Goal: Task Accomplishment & Management: Manage account settings

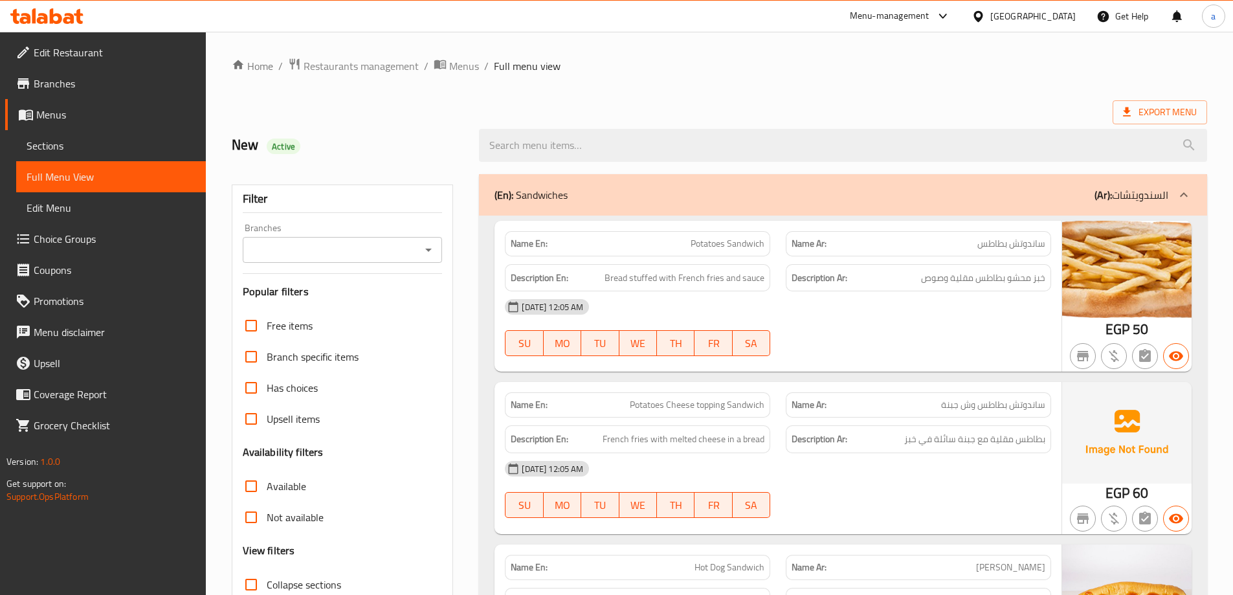
click at [1056, 12] on div "[GEOGRAPHIC_DATA]" at bounding box center [1032, 16] width 85 height 14
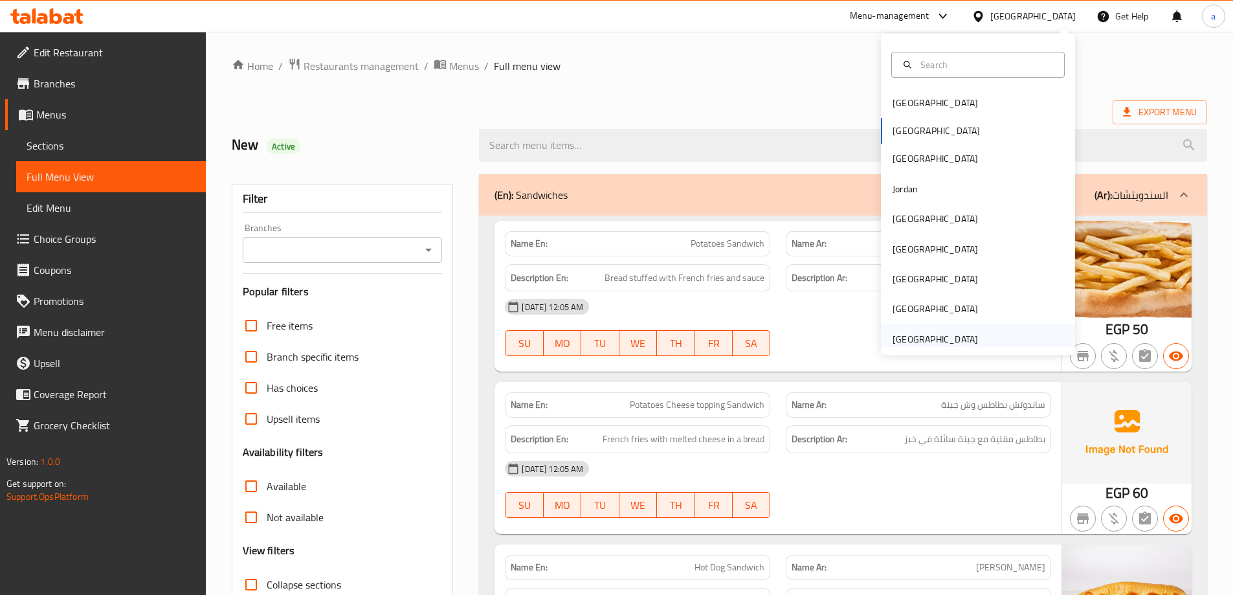
click at [949, 336] on div "[GEOGRAPHIC_DATA]" at bounding box center [934, 339] width 85 height 14
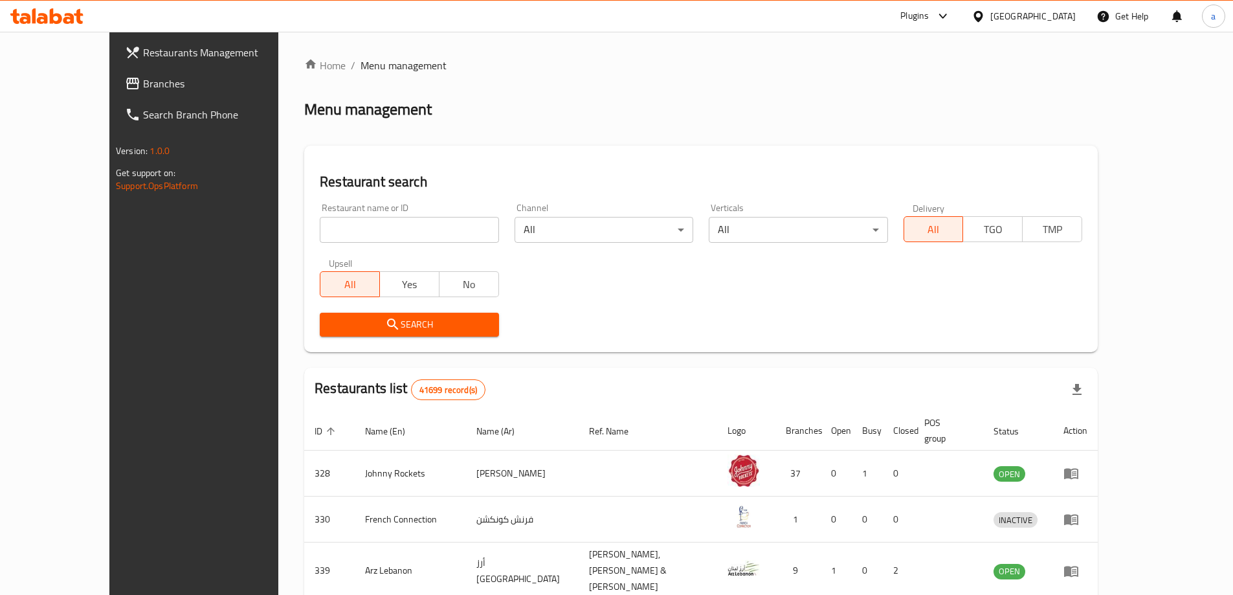
click at [143, 82] on span "Branches" at bounding box center [224, 84] width 162 height 16
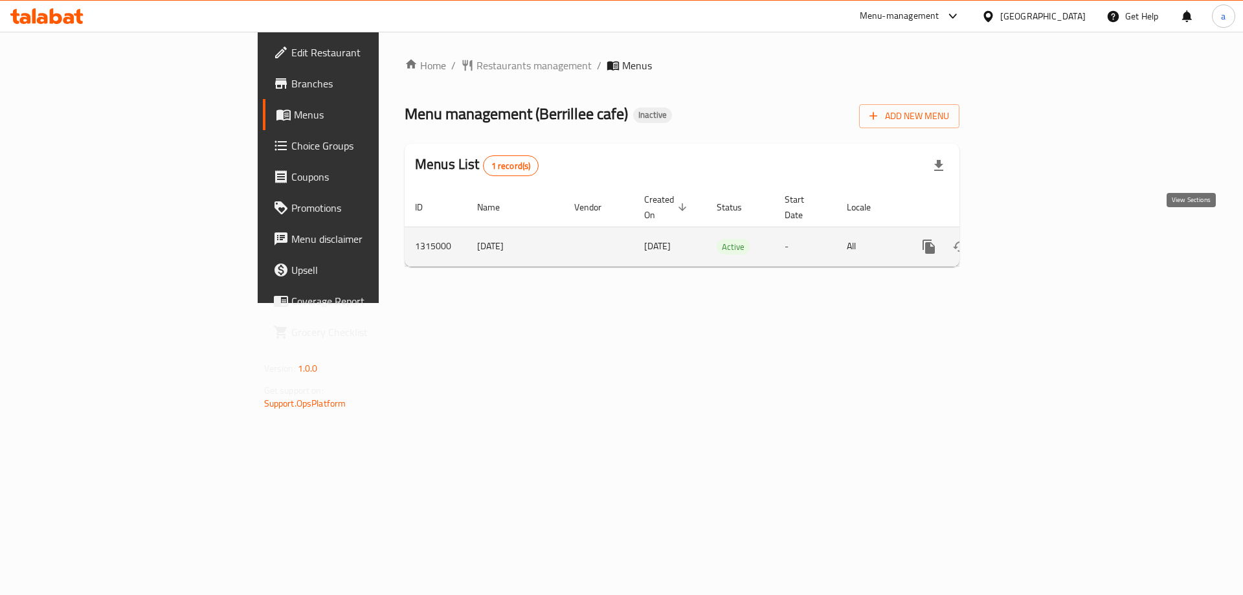
click at [1037, 241] on link "enhanced table" at bounding box center [1021, 246] width 31 height 31
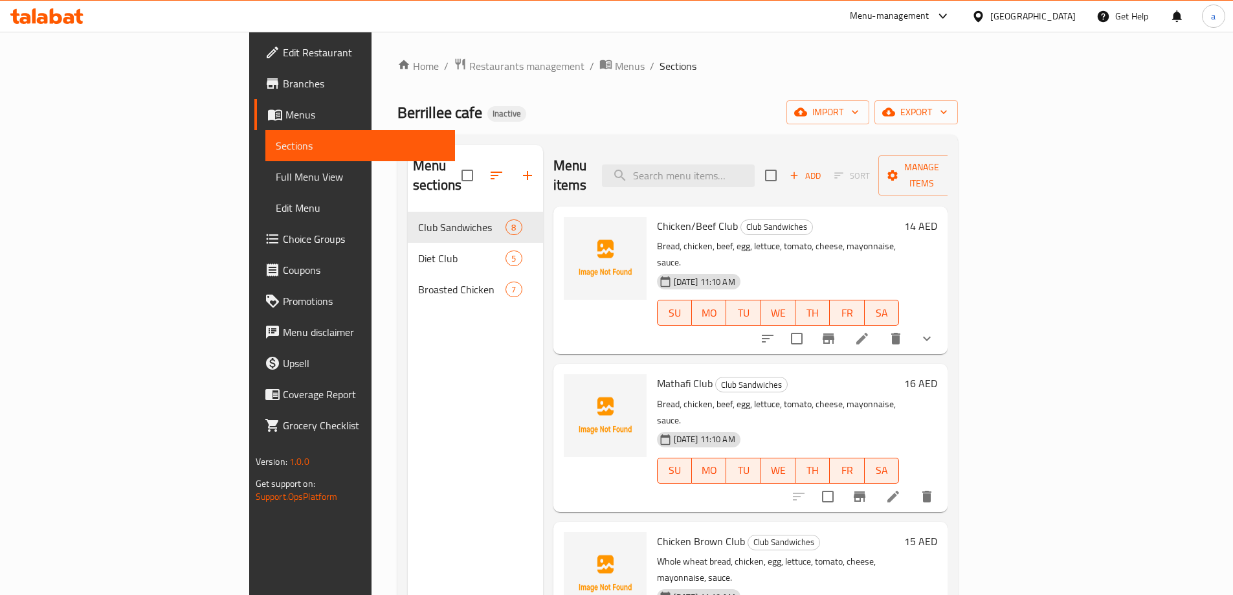
click at [881, 106] on div "Berrillee cafe Inactive import export" at bounding box center [677, 112] width 560 height 24
click at [955, 159] on span "Manage items" at bounding box center [922, 175] width 66 height 32
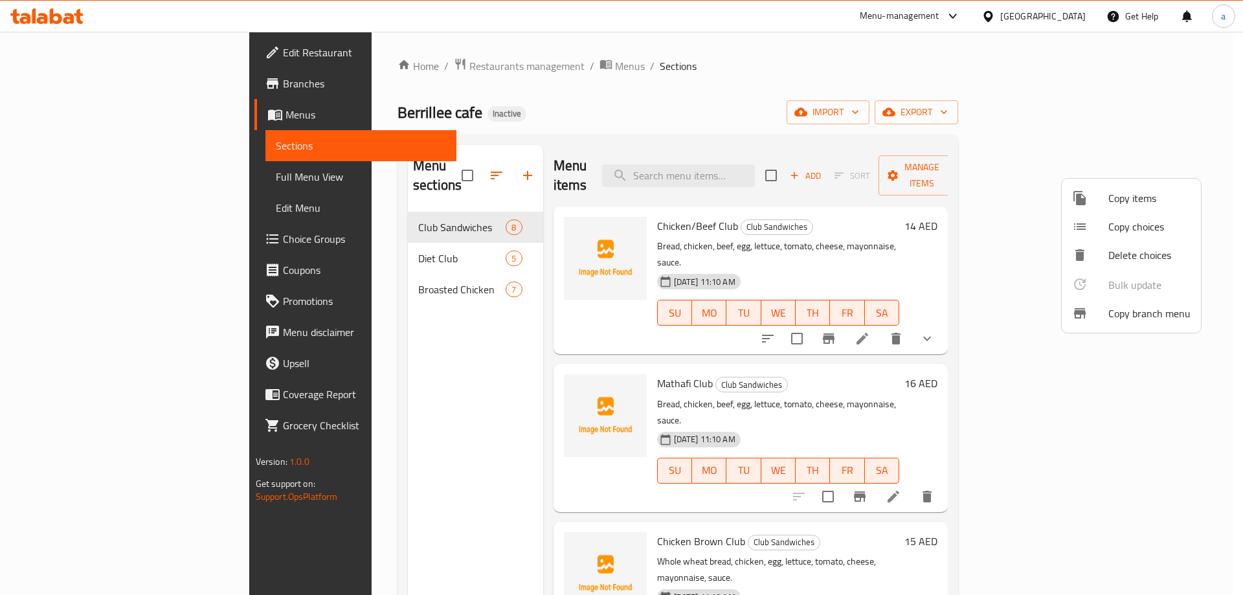
click at [954, 124] on div at bounding box center [621, 297] width 1243 height 595
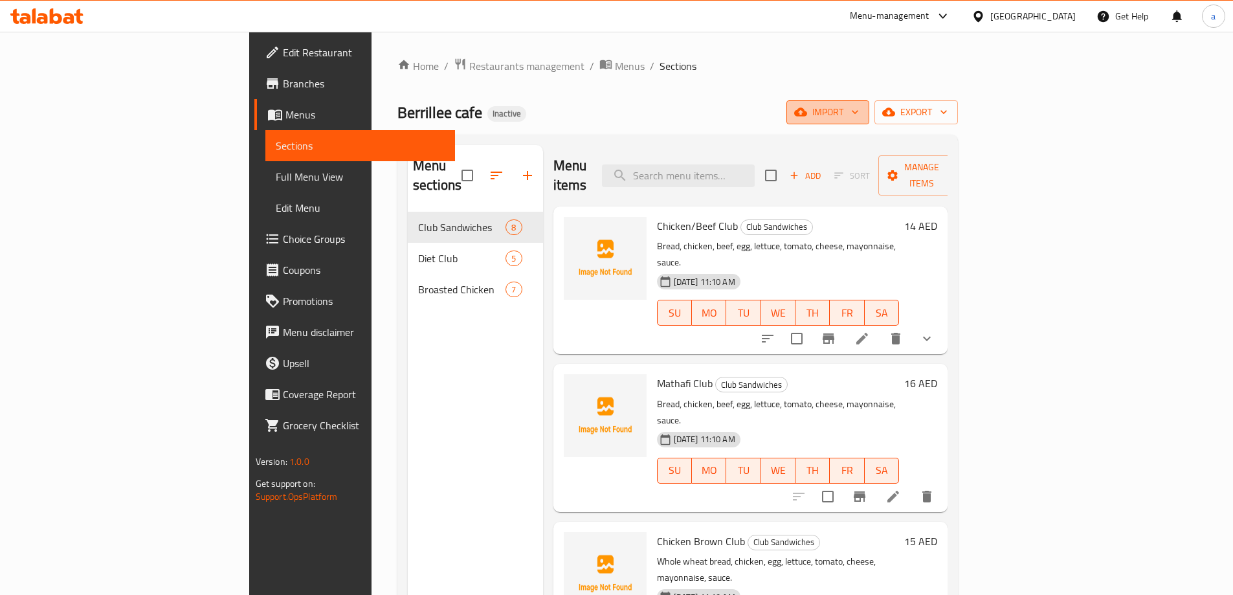
click at [859, 117] on span "import" at bounding box center [828, 112] width 62 height 16
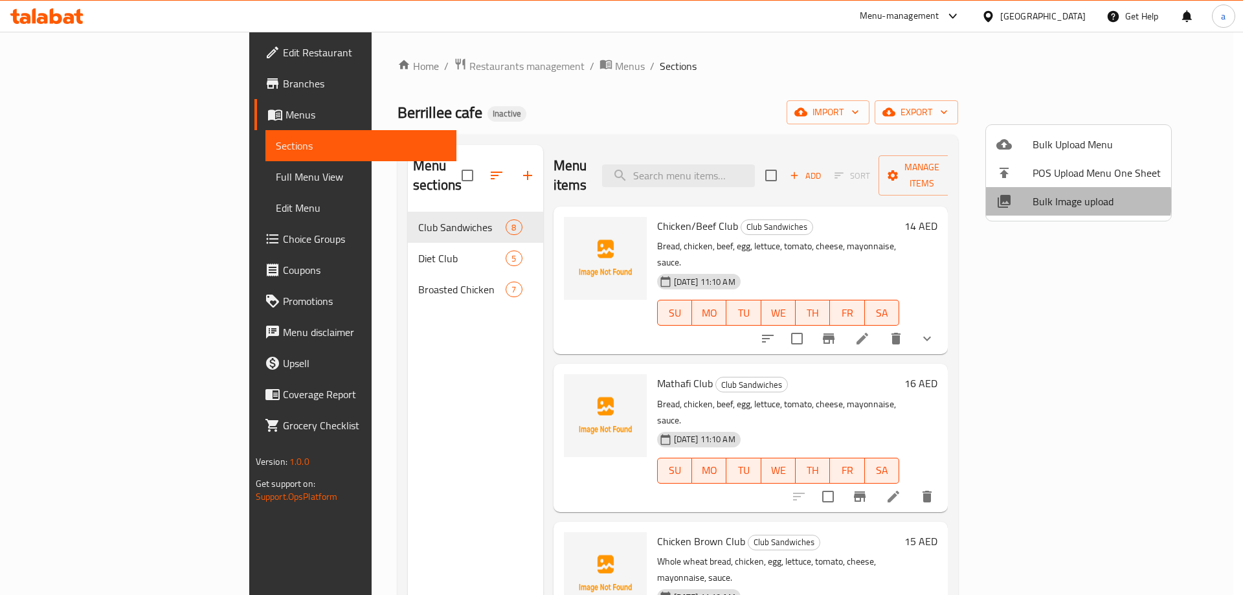
click at [1077, 201] on span "Bulk Image upload" at bounding box center [1096, 201] width 128 height 16
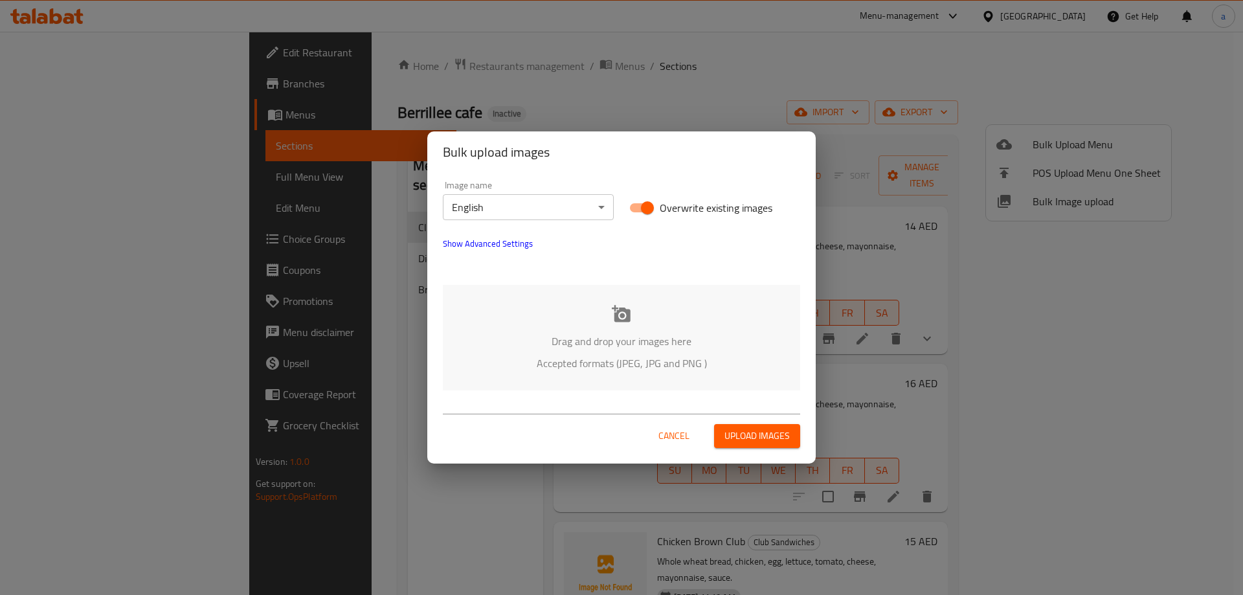
click at [595, 82] on div "Bulk upload images Image name English ​ Overwrite existing images Show Advanced…" at bounding box center [621, 297] width 1243 height 595
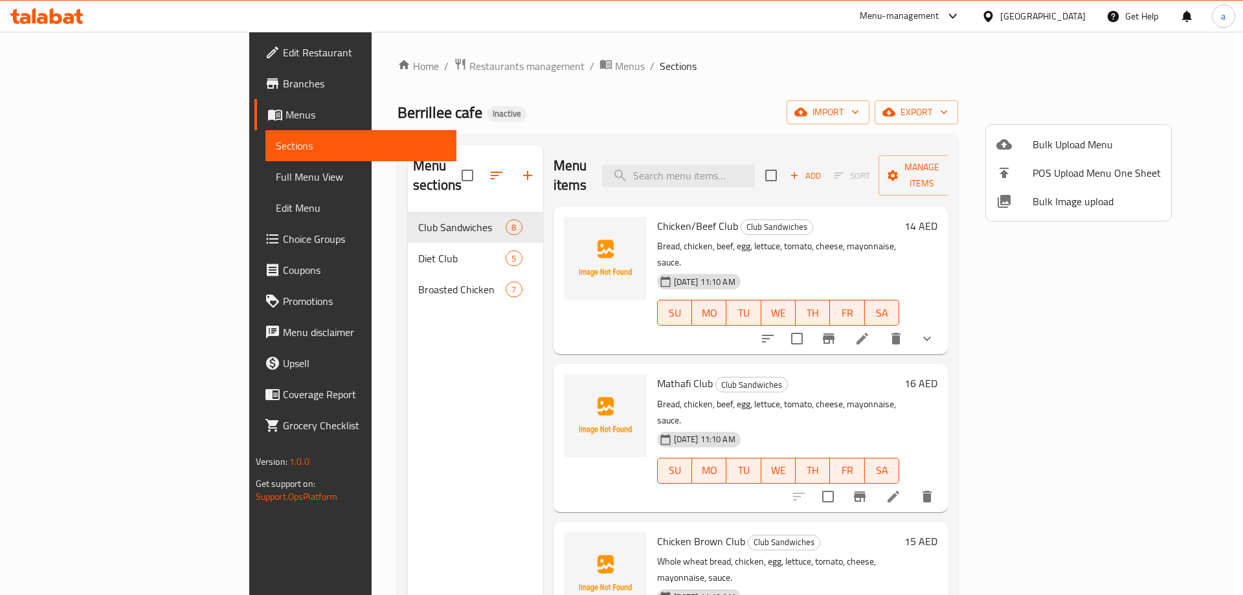
click at [971, 104] on div at bounding box center [621, 297] width 1243 height 595
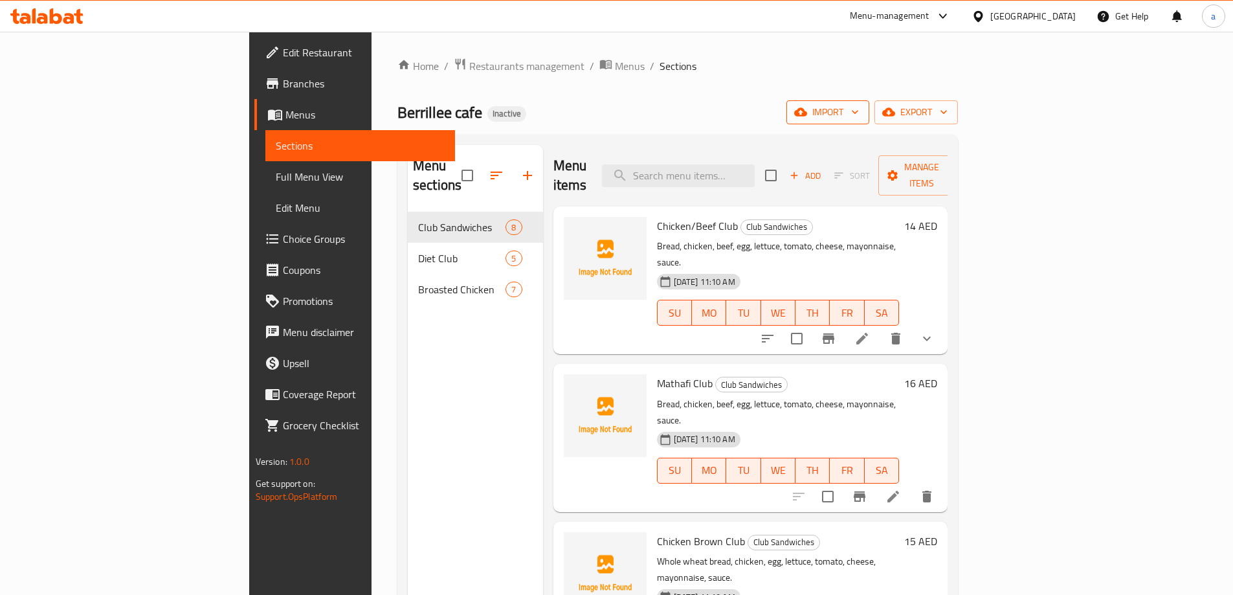
click at [807, 109] on icon "button" at bounding box center [800, 111] width 13 height 13
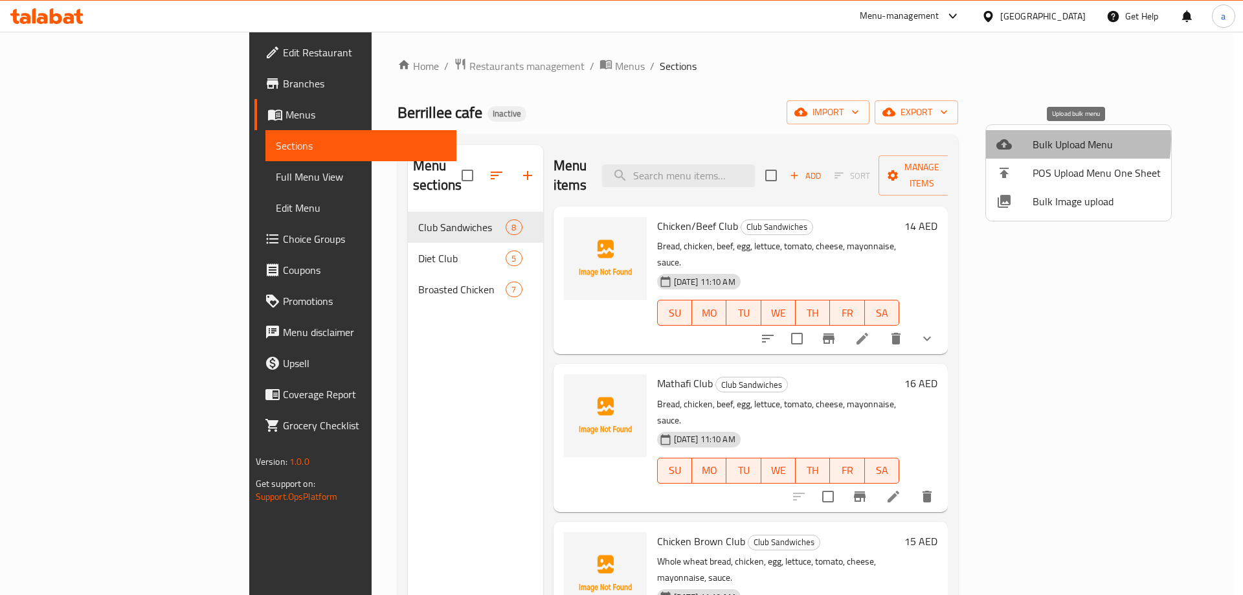
click at [1035, 140] on span "Bulk Upload Menu" at bounding box center [1096, 145] width 128 height 16
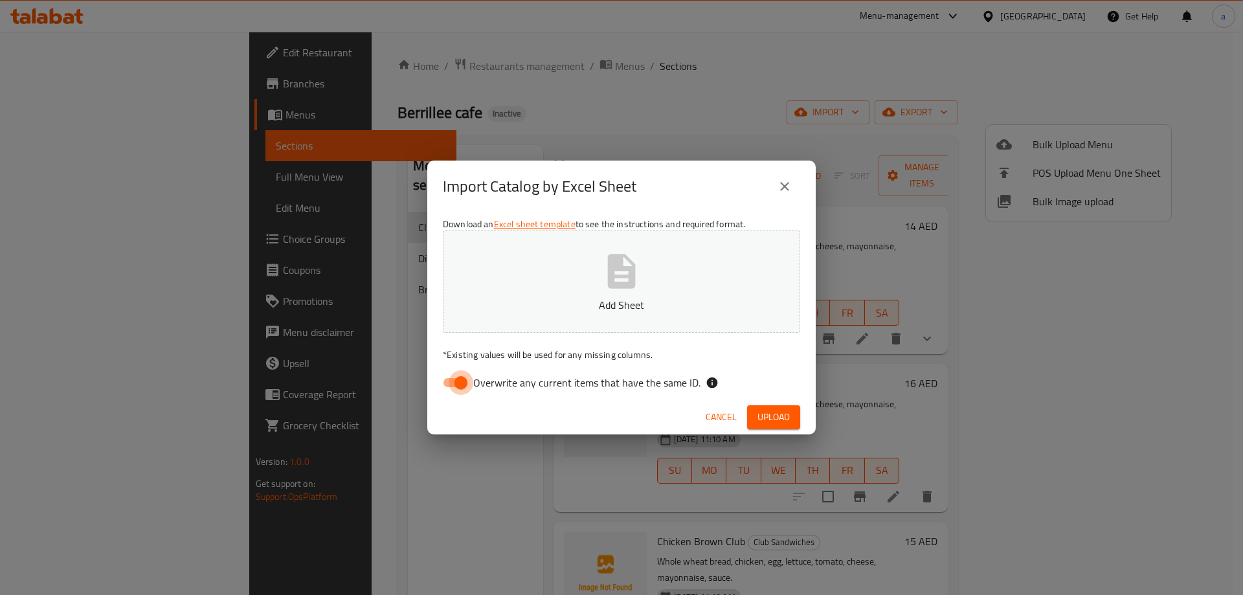
click at [459, 373] on input "Overwrite any current items that have the same ID." at bounding box center [461, 382] width 74 height 25
checkbox input "false"
click at [556, 313] on button "Add Sheet" at bounding box center [621, 281] width 357 height 102
click at [762, 410] on span "Upload" at bounding box center [773, 417] width 32 height 16
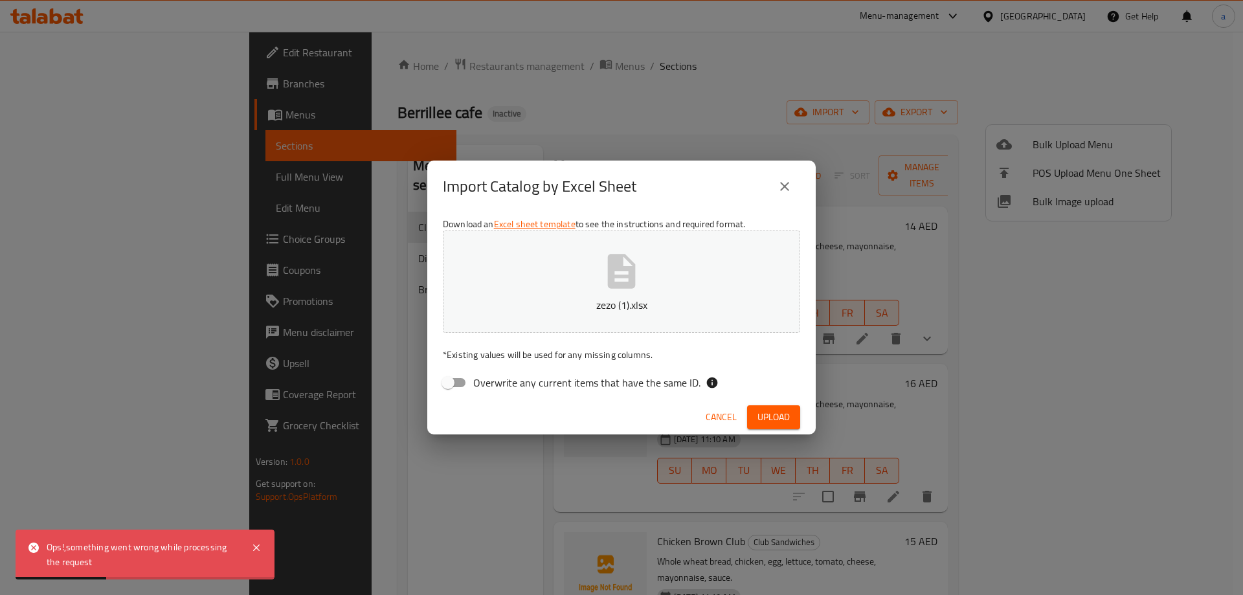
click at [776, 180] on button "close" at bounding box center [784, 186] width 31 height 31
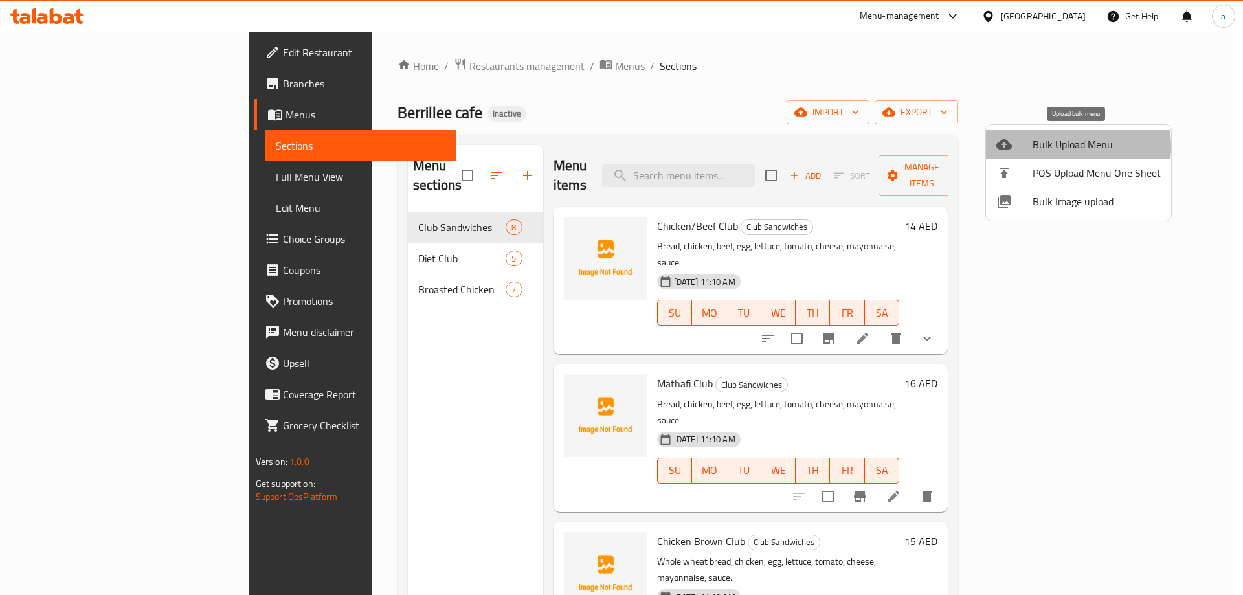
click at [1057, 146] on span "Bulk Upload Menu" at bounding box center [1096, 145] width 128 height 16
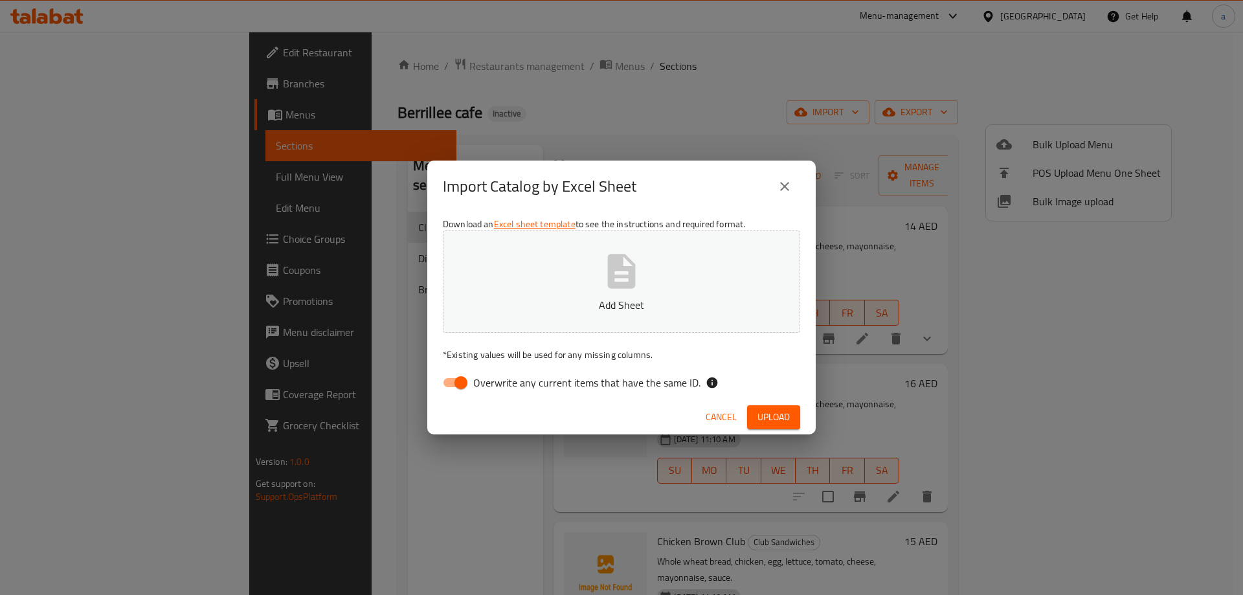
click at [468, 381] on input "Overwrite any current items that have the same ID." at bounding box center [461, 382] width 74 height 25
checkbox input "false"
click at [634, 286] on icon "button" at bounding box center [622, 271] width 28 height 34
click at [773, 410] on span "Upload" at bounding box center [773, 417] width 32 height 16
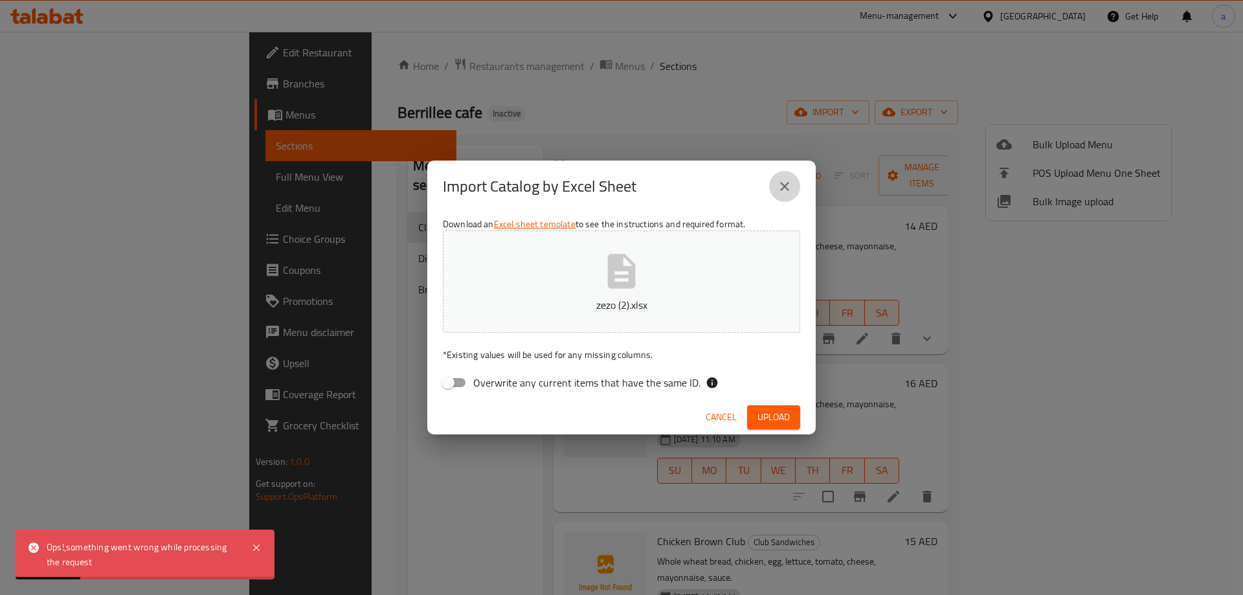
click at [786, 183] on icon "close" at bounding box center [785, 187] width 16 height 16
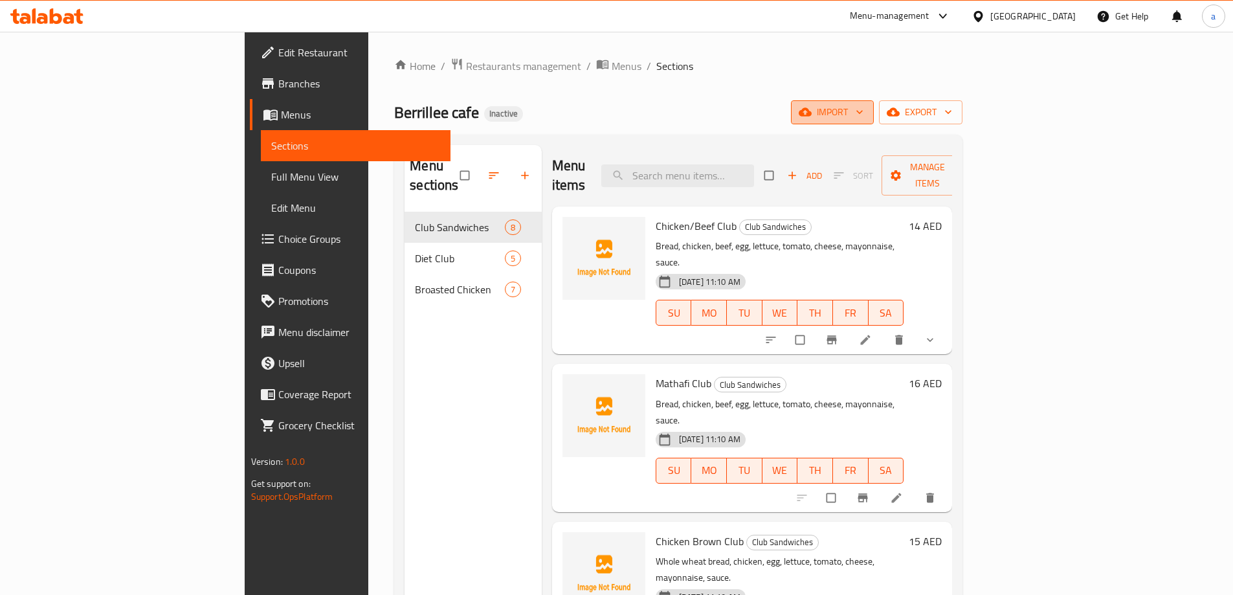
click at [863, 116] on span "import" at bounding box center [832, 112] width 62 height 16
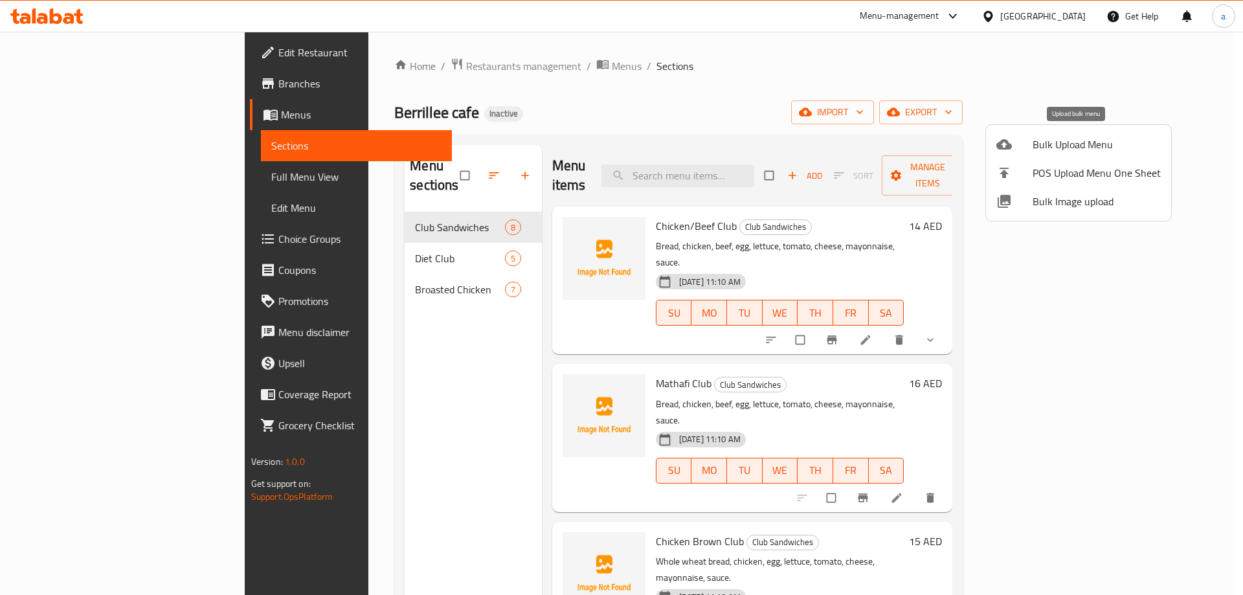
click at [1066, 142] on span "Bulk Upload Menu" at bounding box center [1096, 145] width 128 height 16
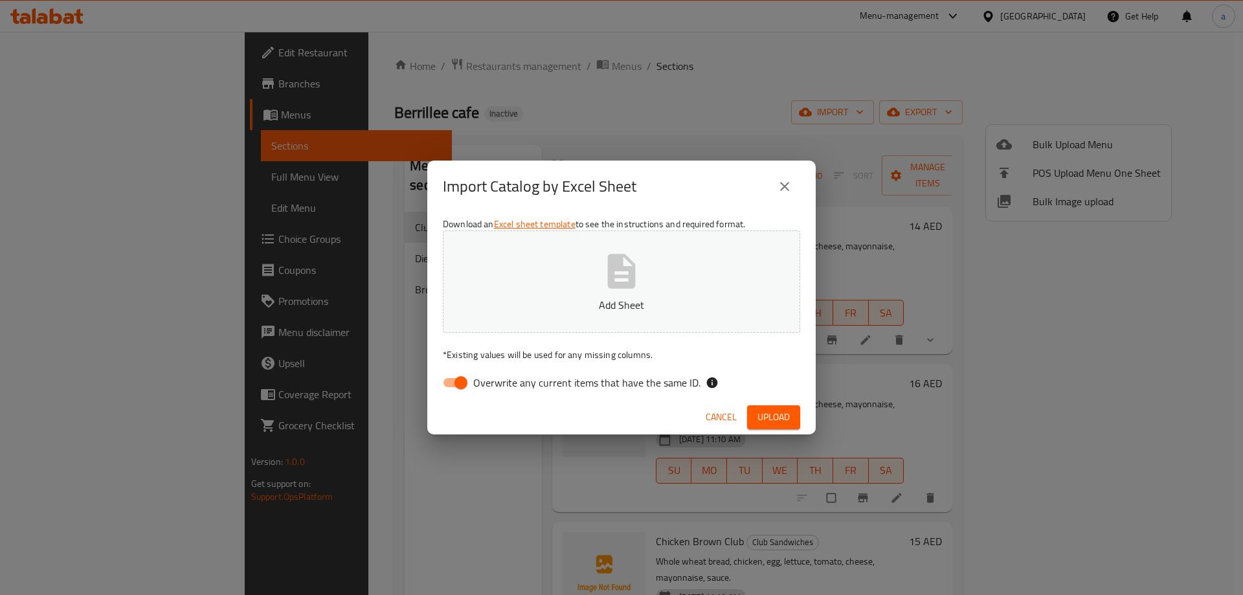
click at [450, 386] on input "Overwrite any current items that have the same ID." at bounding box center [461, 382] width 74 height 25
checkbox input "false"
click at [579, 282] on button "Add Sheet" at bounding box center [621, 281] width 357 height 102
click at [768, 418] on span "Upload" at bounding box center [773, 417] width 32 height 16
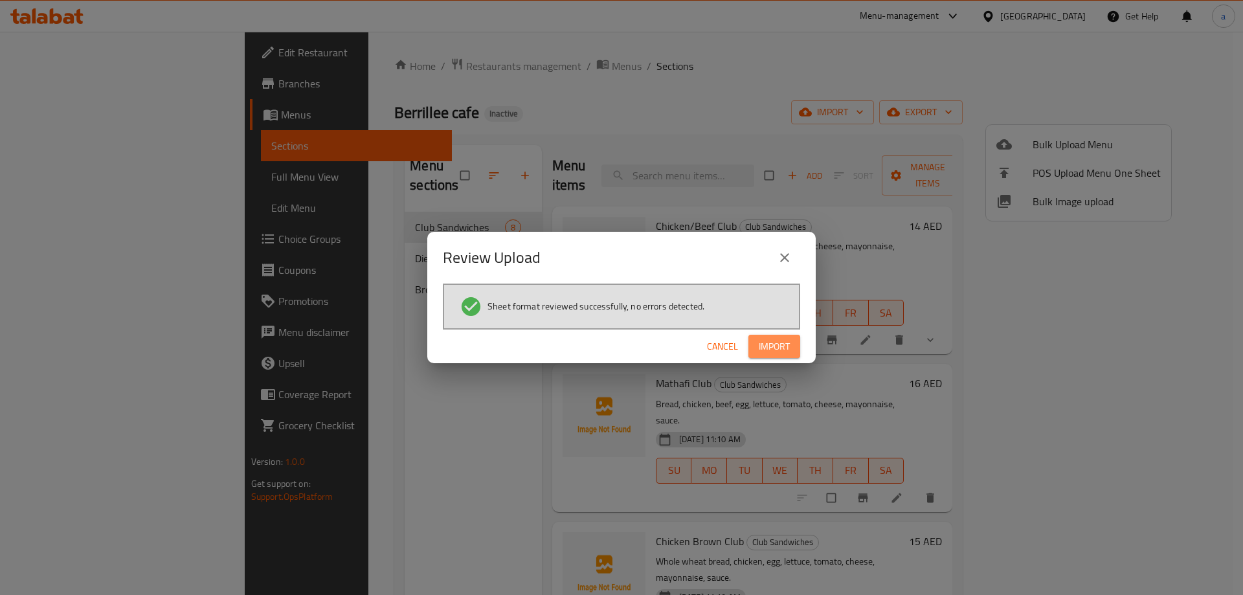
click at [766, 347] on span "Import" at bounding box center [773, 346] width 31 height 16
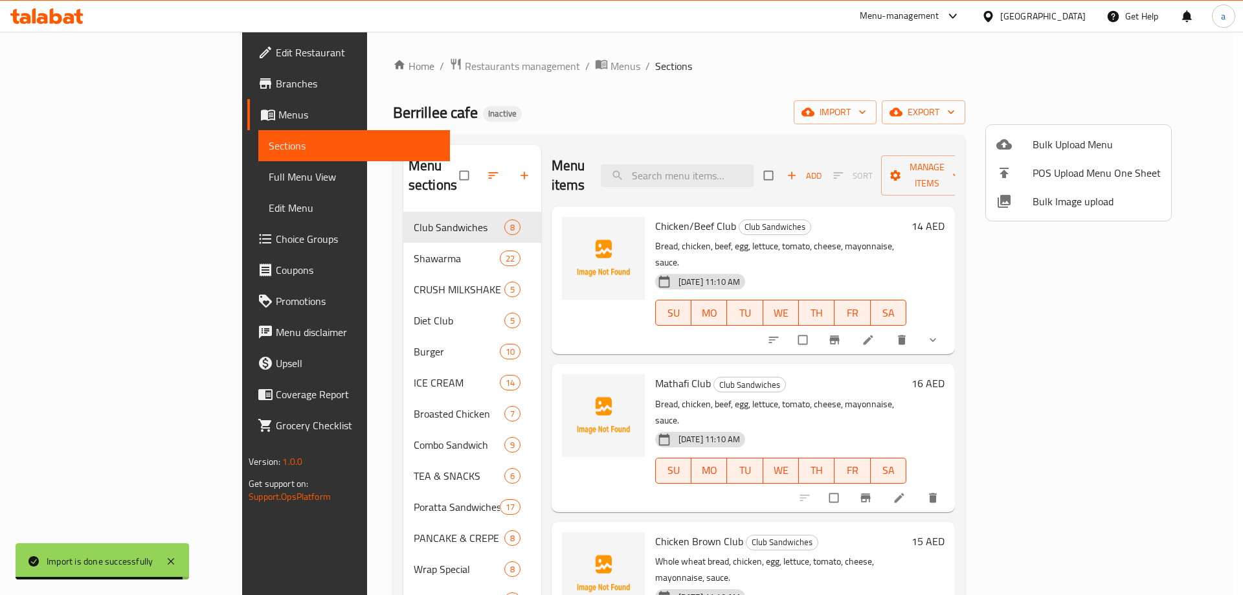
click at [115, 178] on div at bounding box center [621, 297] width 1243 height 595
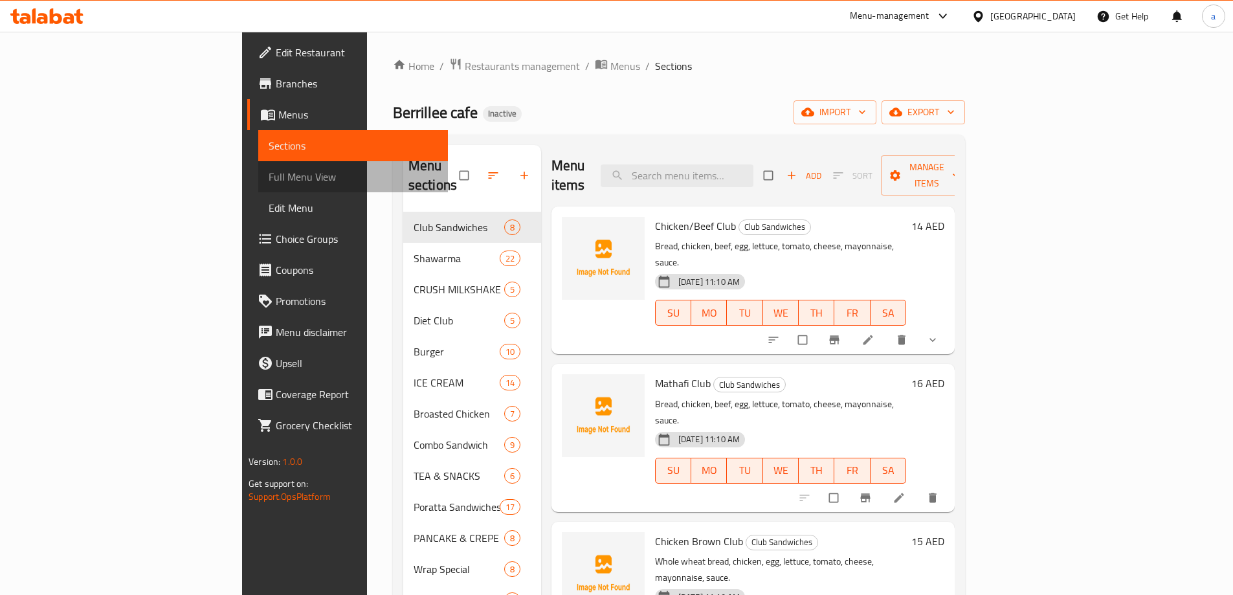
click at [269, 178] on span "Full Menu View" at bounding box center [353, 177] width 169 height 16
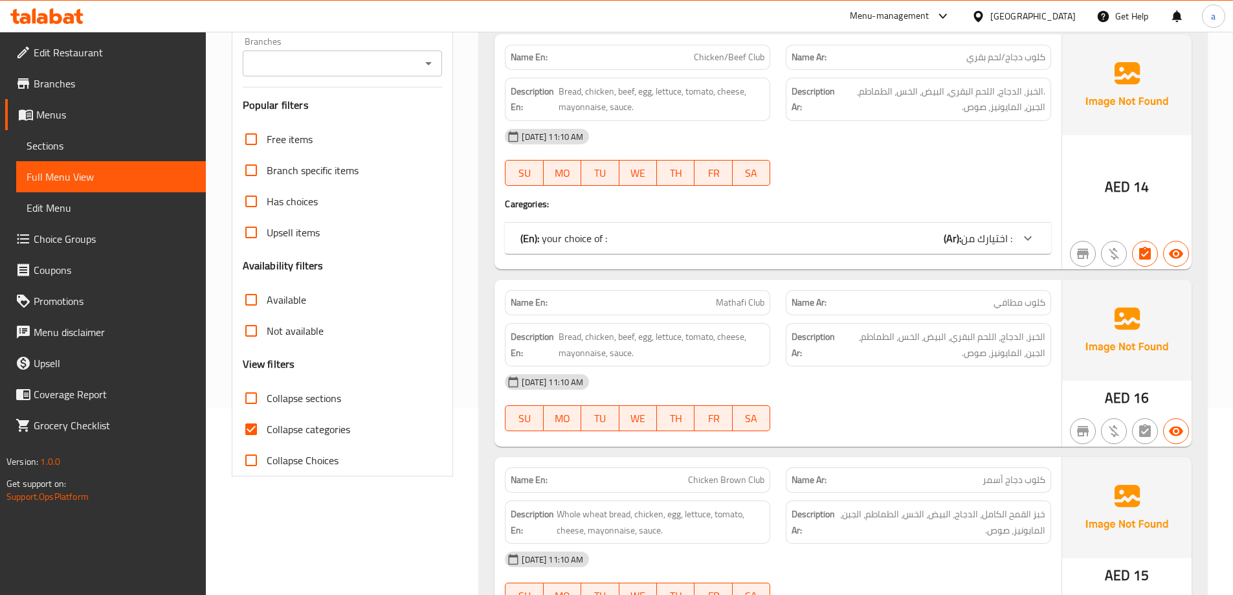
scroll to position [194, 0]
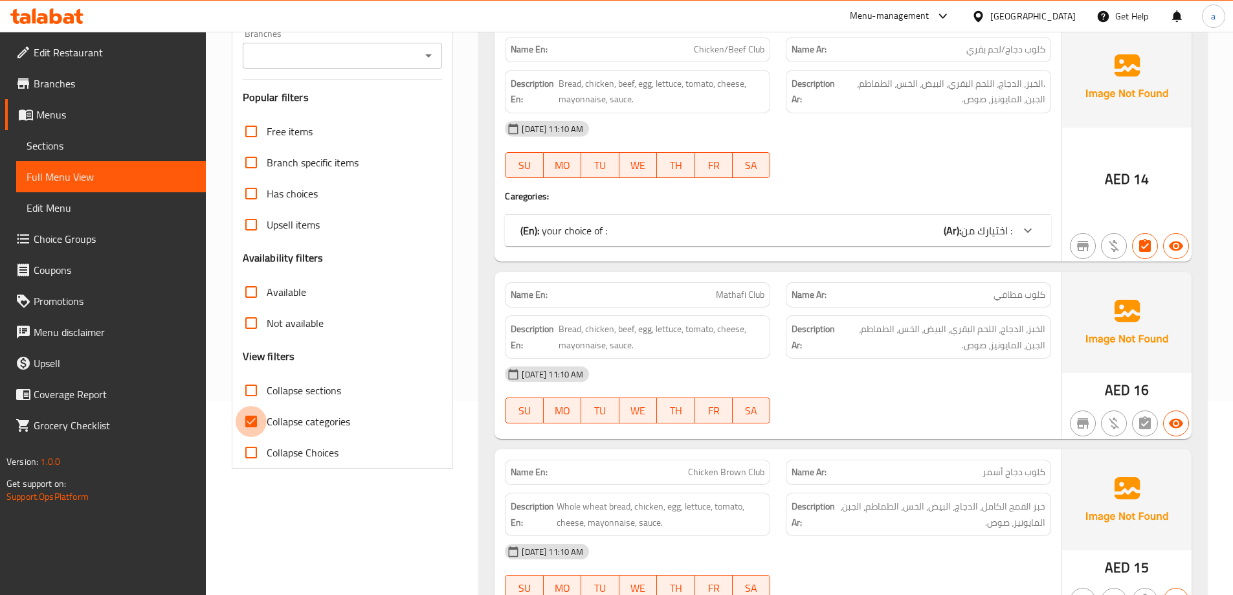
click at [263, 425] on input "Collapse categories" at bounding box center [251, 421] width 31 height 31
checkbox input "false"
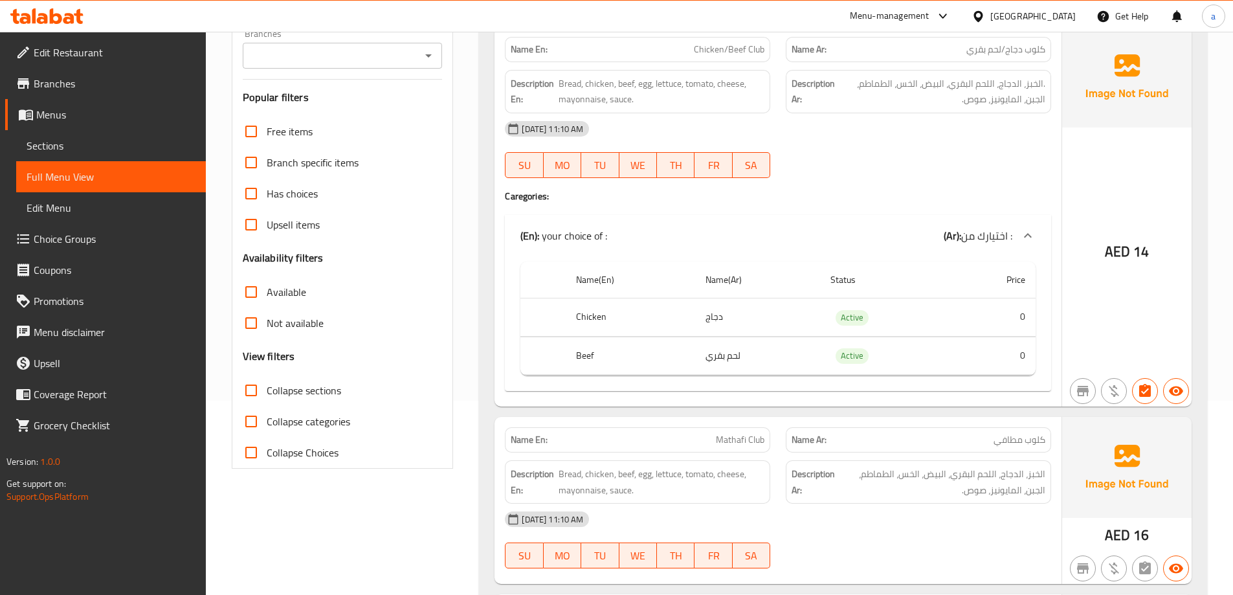
click at [291, 392] on span "Collapse sections" at bounding box center [304, 390] width 74 height 16
click at [267, 392] on input "Collapse sections" at bounding box center [251, 390] width 31 height 31
checkbox input "true"
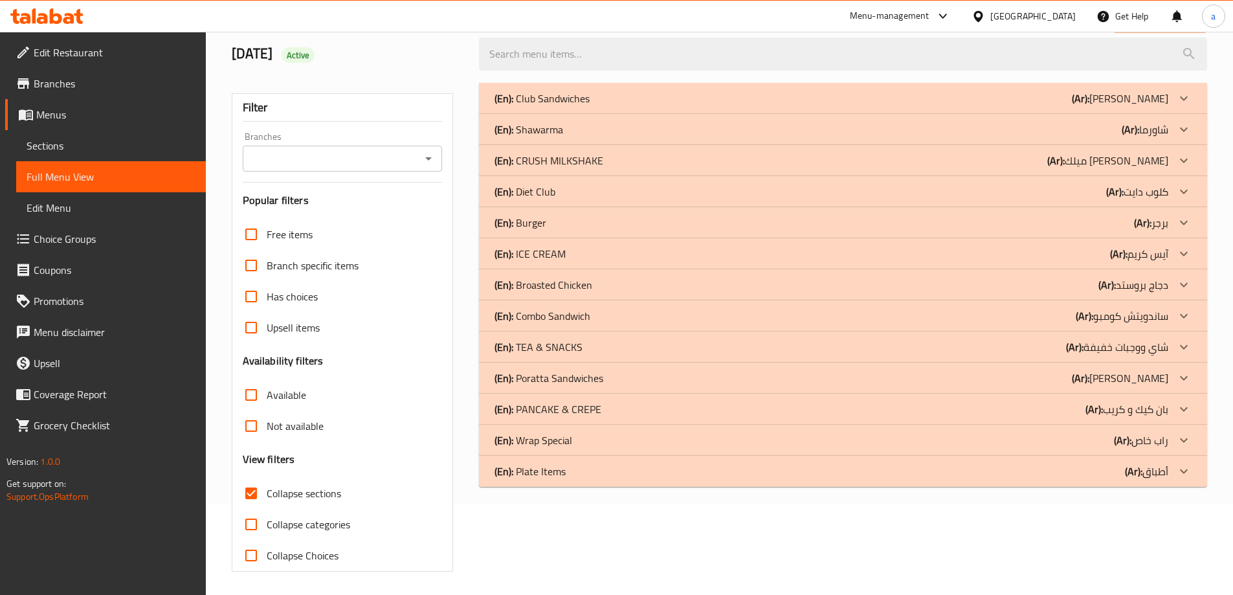
scroll to position [94, 0]
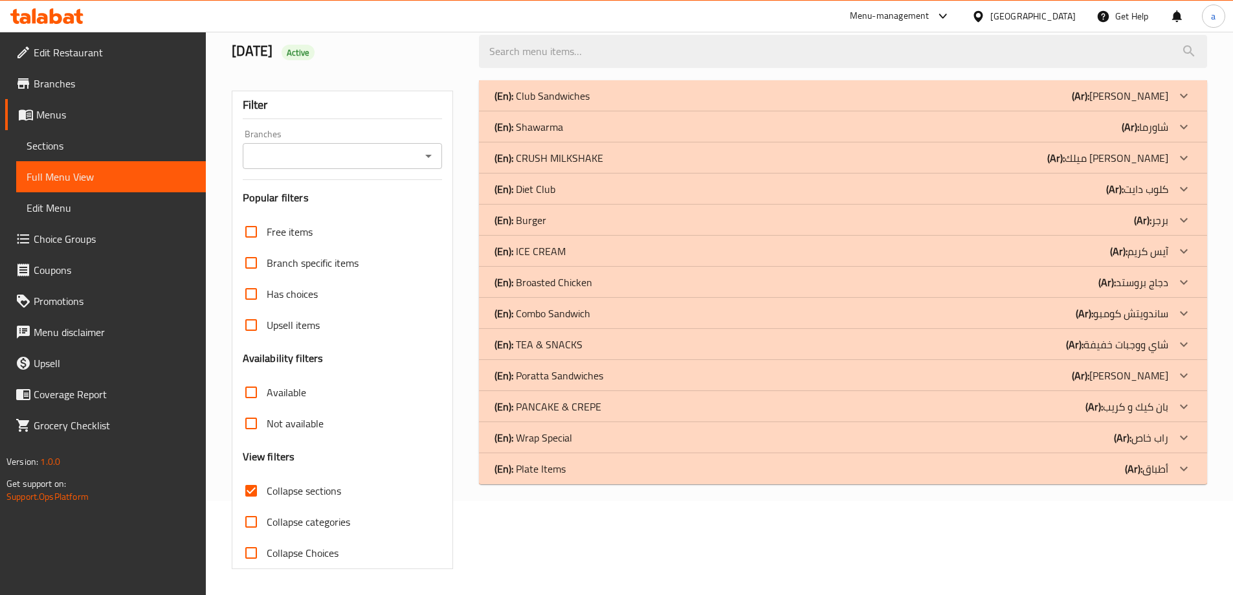
click at [591, 410] on p "(En): PANCAKE & CREPE" at bounding box center [547, 407] width 107 height 16
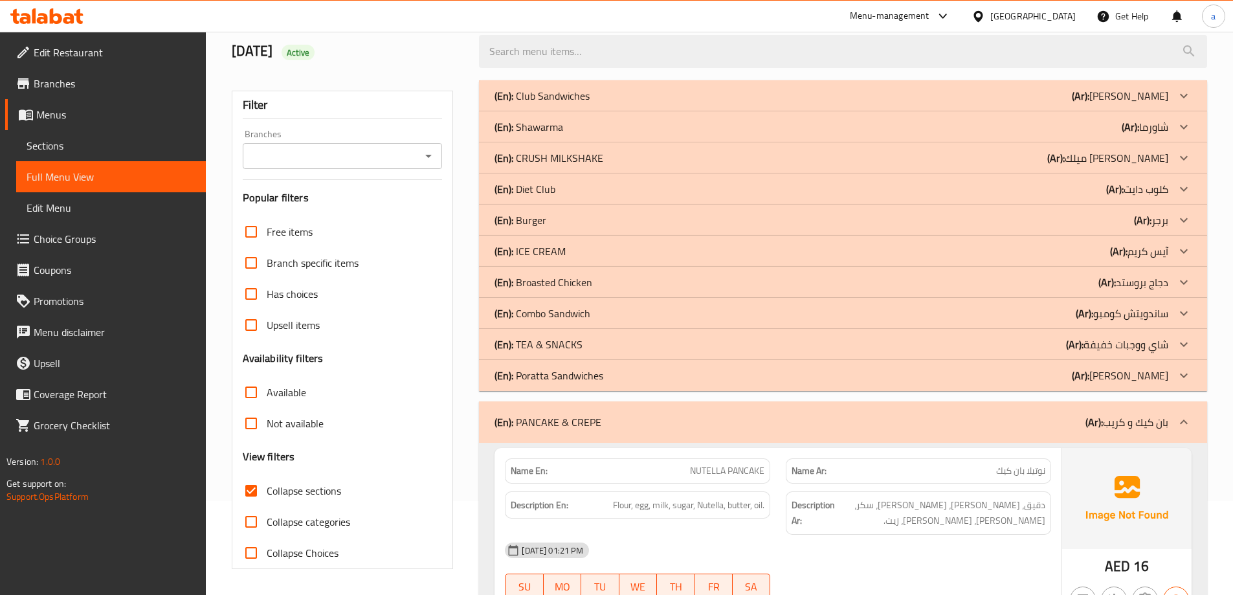
click at [614, 346] on div "(En): TEA & SNACKS (Ar): شاي ووجبات خفيفة" at bounding box center [831, 345] width 674 height 16
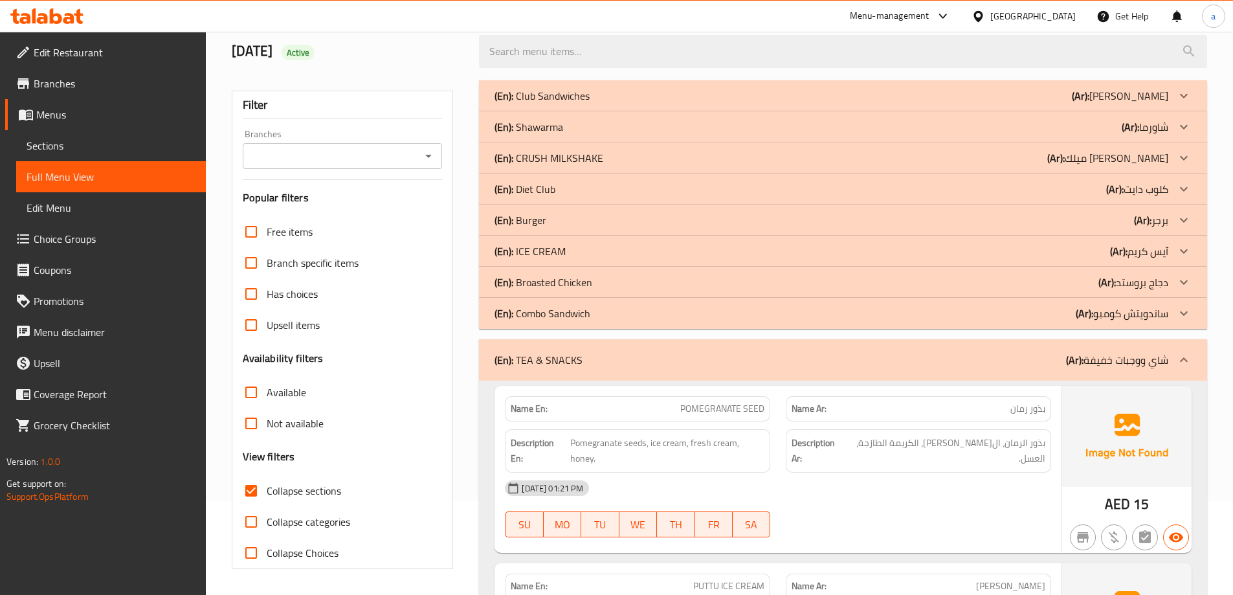
click at [584, 253] on div "(En): ICE CREAM (Ar): آيس كريم" at bounding box center [831, 251] width 674 height 16
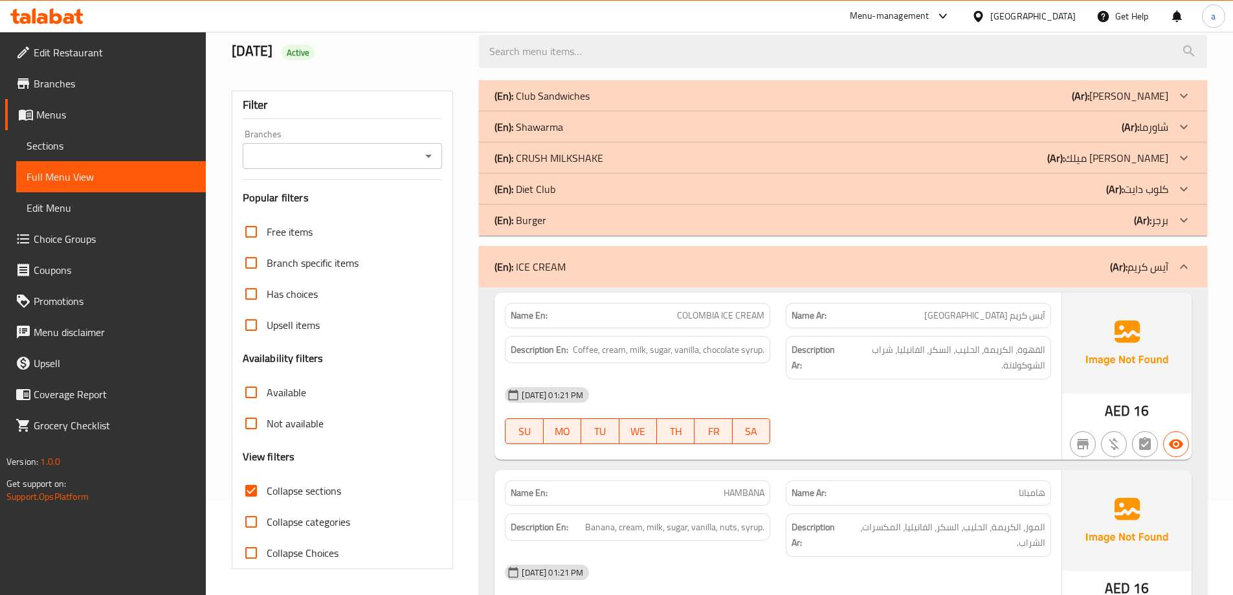
click at [601, 159] on p "(En): CRUSH MILKSHAKE" at bounding box center [548, 158] width 109 height 16
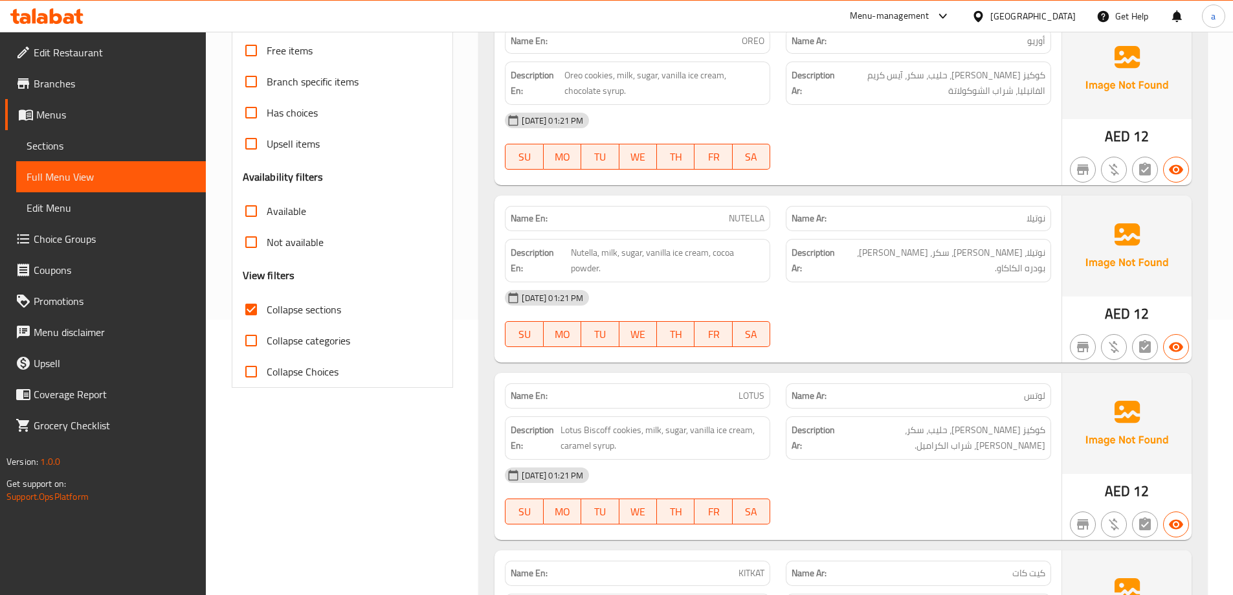
scroll to position [0, 0]
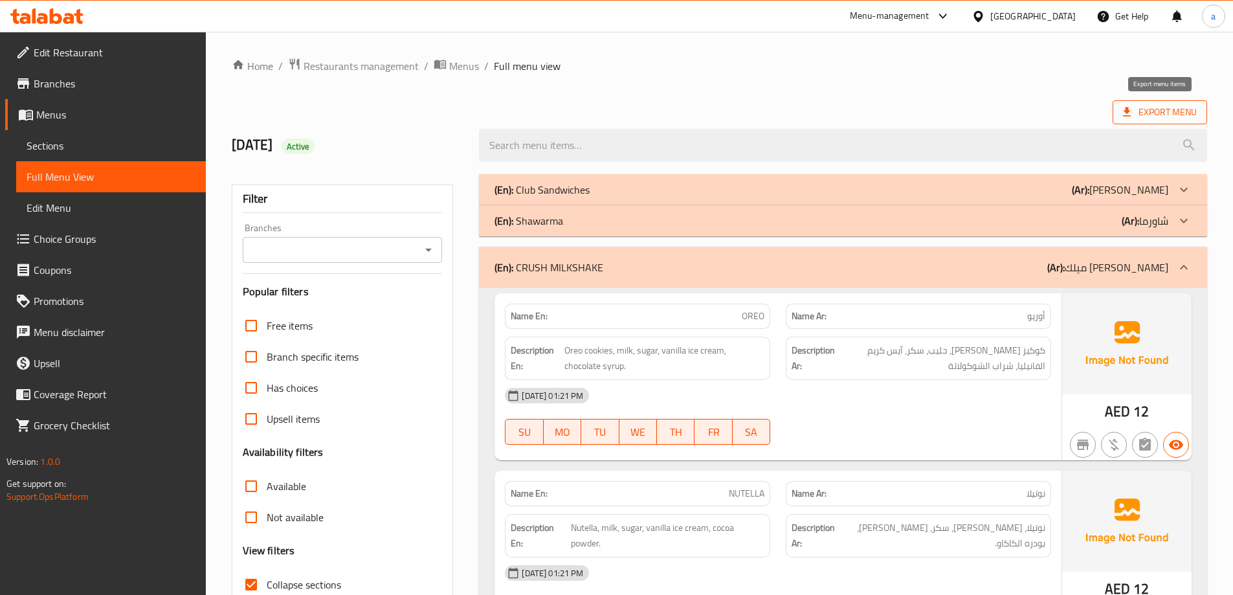
click at [1186, 111] on span "Export Menu" at bounding box center [1160, 112] width 74 height 16
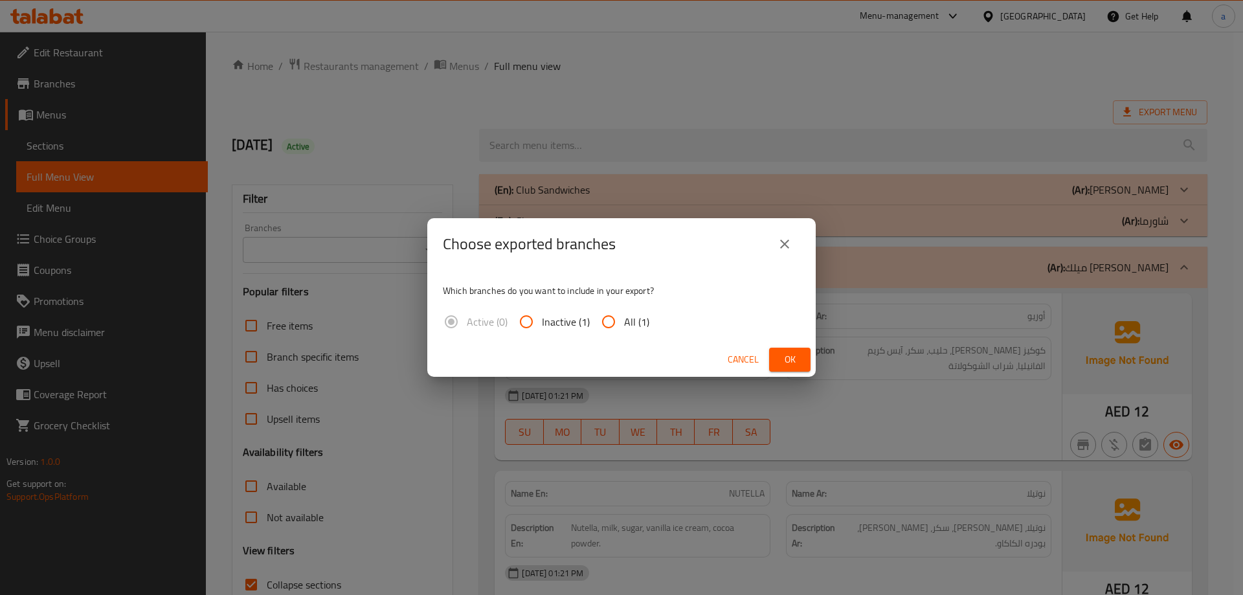
click at [618, 321] on input "All (1)" at bounding box center [608, 321] width 31 height 31
radio input "true"
click at [784, 355] on span "Ok" at bounding box center [789, 359] width 21 height 16
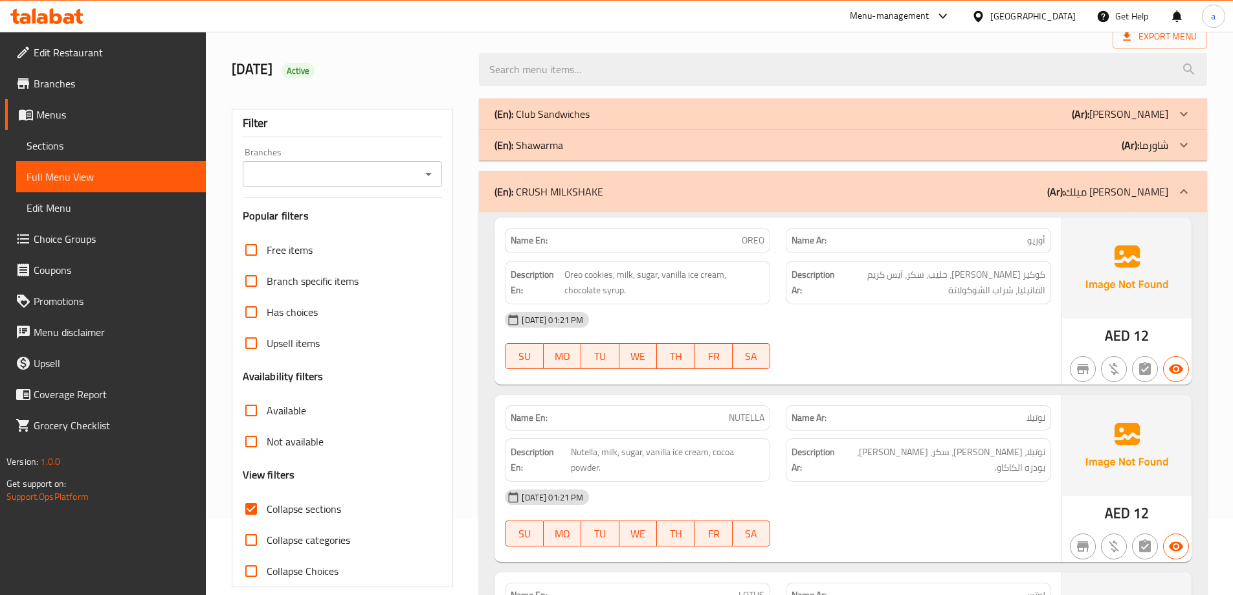
scroll to position [194, 0]
